Goal: Task Accomplishment & Management: Use online tool/utility

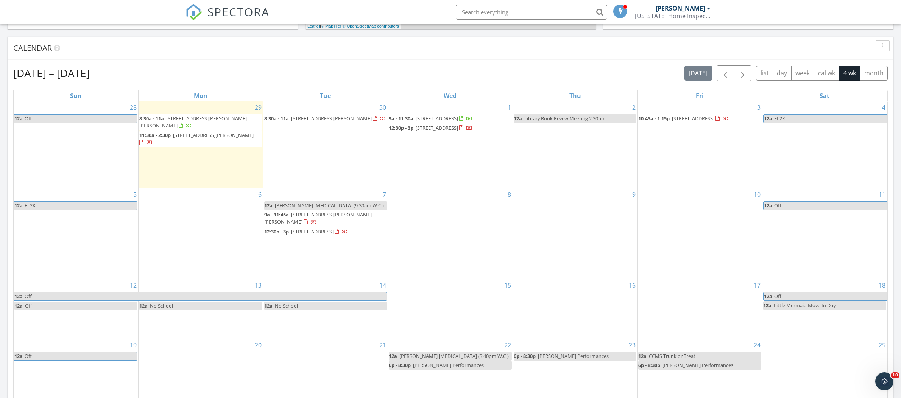
scroll to position [690, 902]
click at [191, 134] on span "3421 S Carter St Apt C, Tampa 33629" at bounding box center [213, 135] width 81 height 7
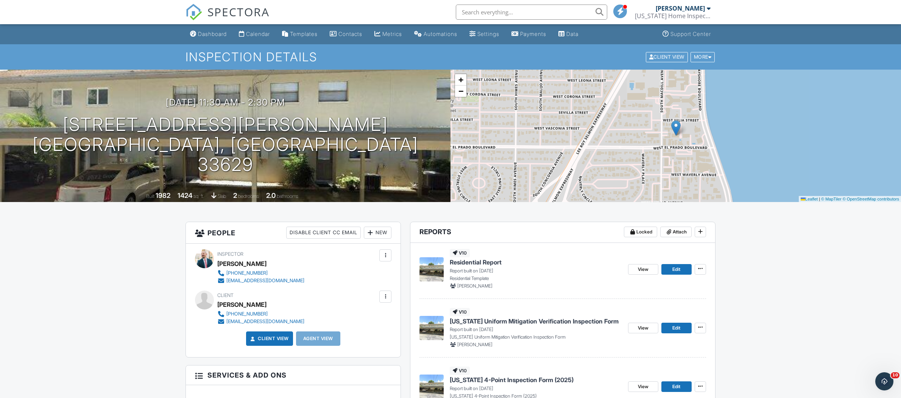
click at [555, 323] on span "Florida Uniform Mitigation Verification Inspection Form" at bounding box center [534, 321] width 169 height 8
click at [520, 378] on span "[US_STATE] 4-Point Inspection Form (2025)" at bounding box center [512, 380] width 124 height 8
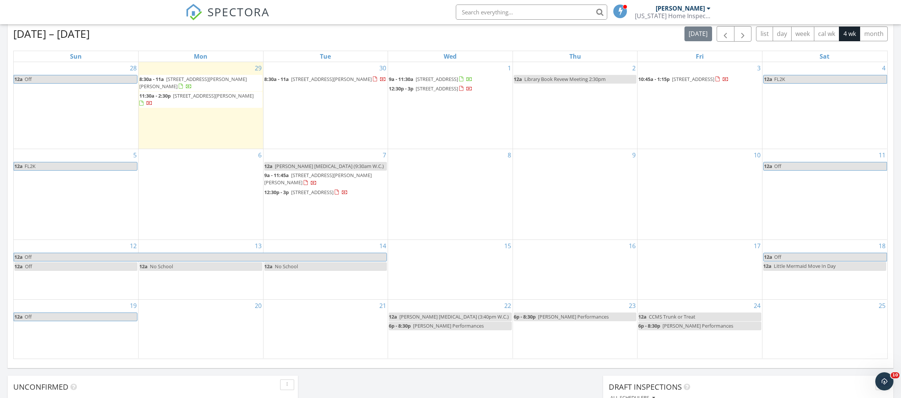
scroll to position [339, 0]
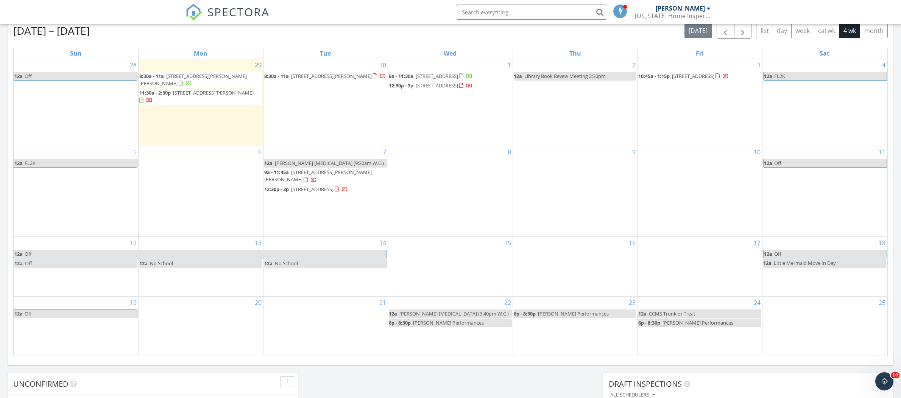
click at [220, 75] on span "[STREET_ADDRESS][PERSON_NAME][PERSON_NAME]" at bounding box center [193, 80] width 108 height 14
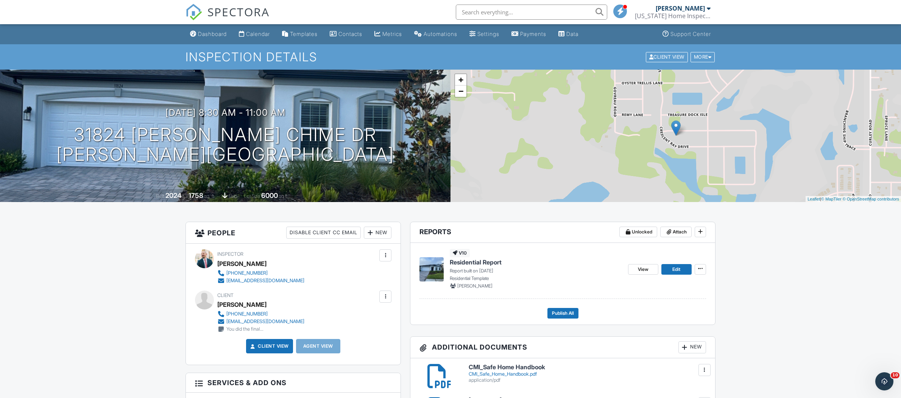
scroll to position [2, 0]
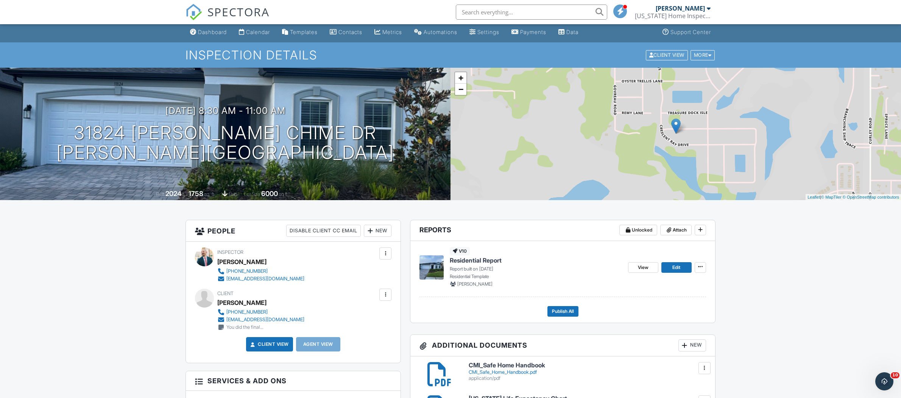
click at [475, 264] on span "Residential Report" at bounding box center [476, 260] width 52 height 8
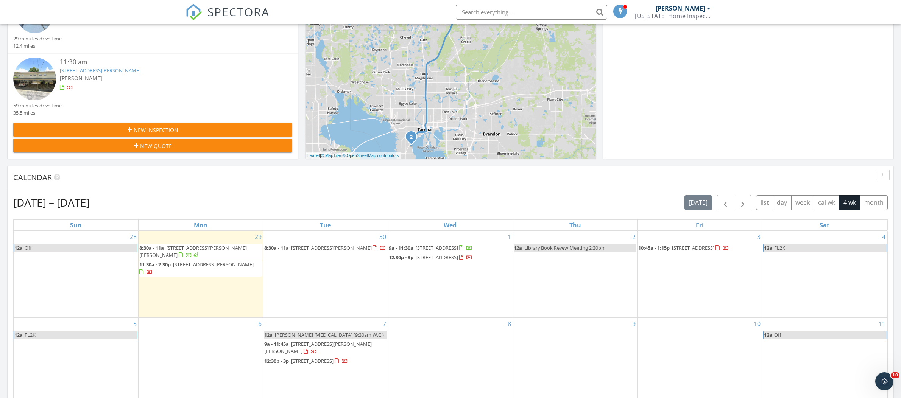
scroll to position [167, 0]
click at [343, 286] on div "30 8:30a - 11a [STREET_ADDRESS][PERSON_NAME]" at bounding box center [326, 274] width 125 height 87
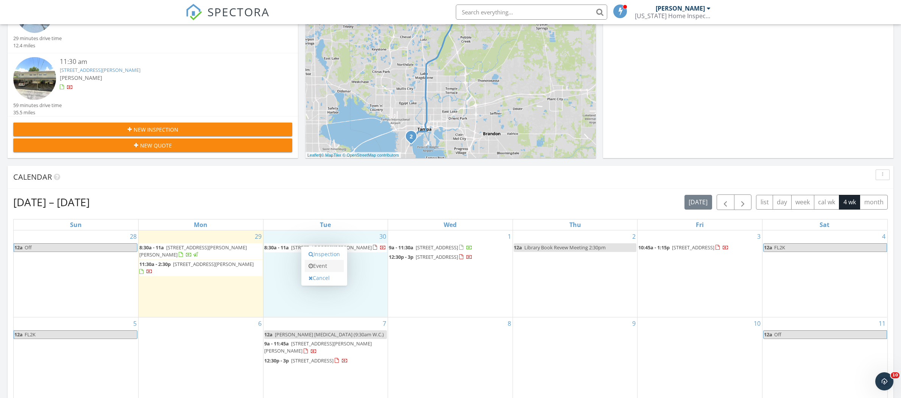
click at [326, 269] on link "Event" at bounding box center [324, 266] width 39 height 12
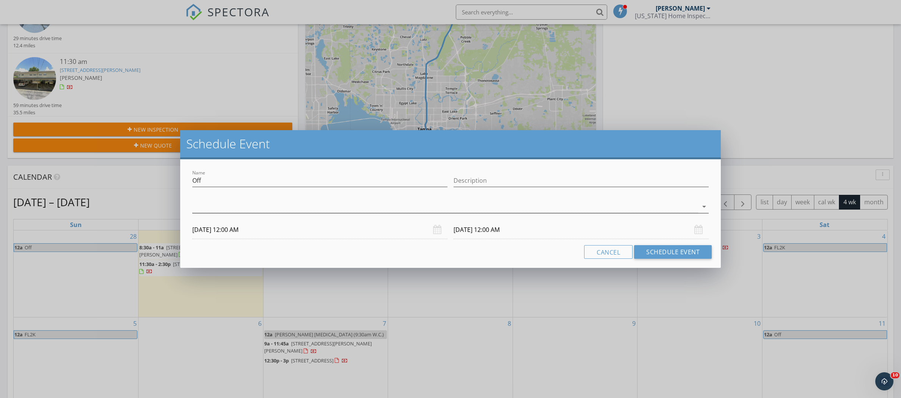
click at [209, 209] on div at bounding box center [445, 207] width 506 height 12
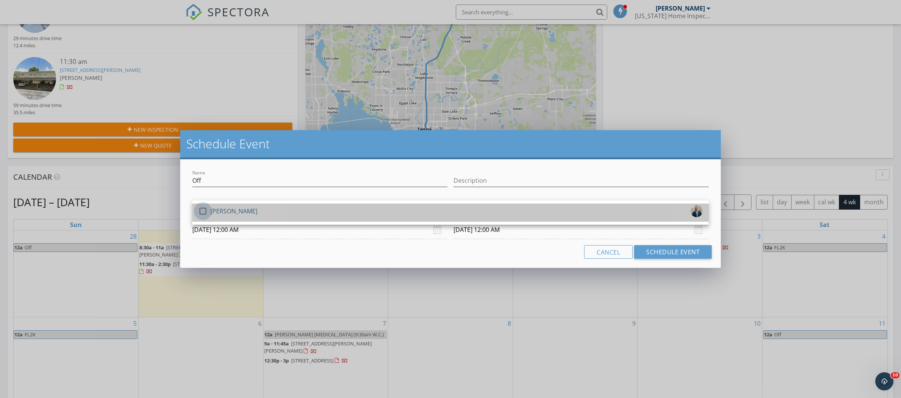
drag, startPoint x: 203, startPoint y: 209, endPoint x: 331, endPoint y: 222, distance: 127.9
click at [205, 209] on div at bounding box center [203, 211] width 13 height 13
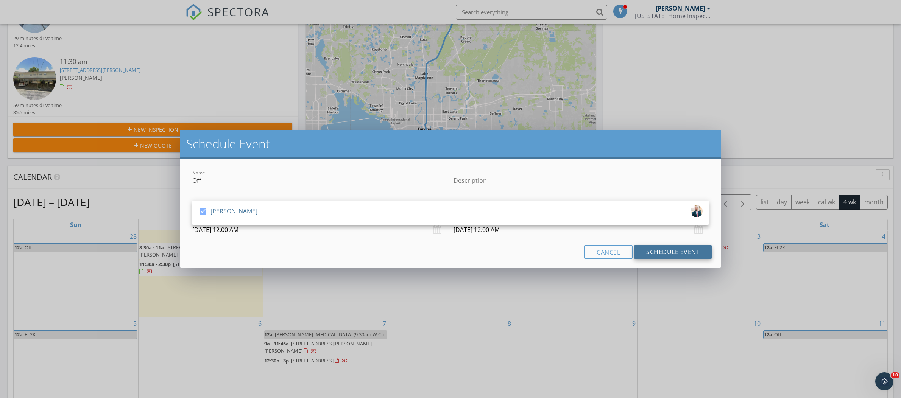
click at [651, 248] on button "Schedule Event" at bounding box center [673, 252] width 78 height 14
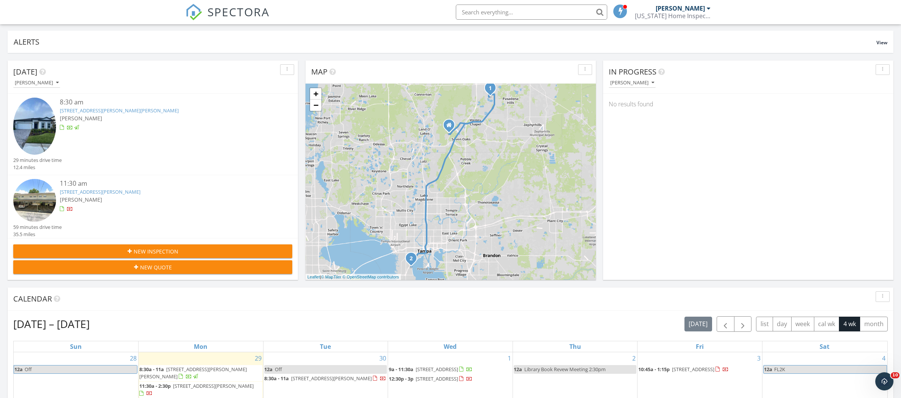
scroll to position [0, 0]
